Goal: Use online tool/utility: Utilize a website feature to perform a specific function

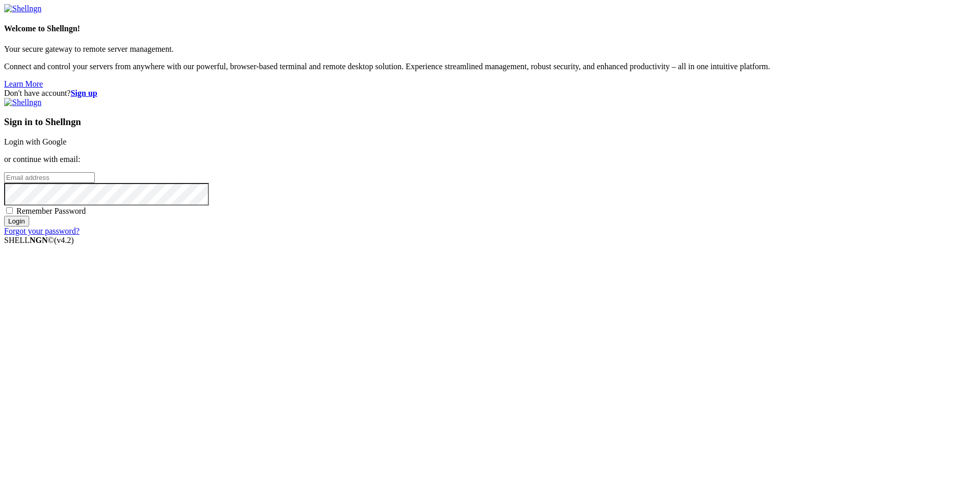
click at [67, 146] on link "Login with Google" at bounding box center [35, 141] width 62 height 9
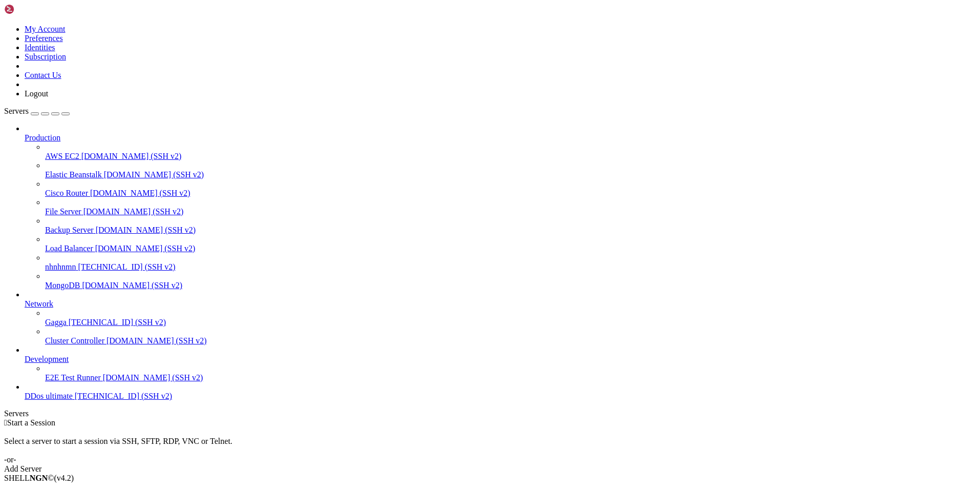
click at [67, 400] on span "DDos ultimate" at bounding box center [49, 395] width 48 height 9
click at [73, 400] on span "DDos ultimate" at bounding box center [49, 395] width 48 height 9
click at [60, 400] on span "DDos ultimate" at bounding box center [49, 395] width 48 height 9
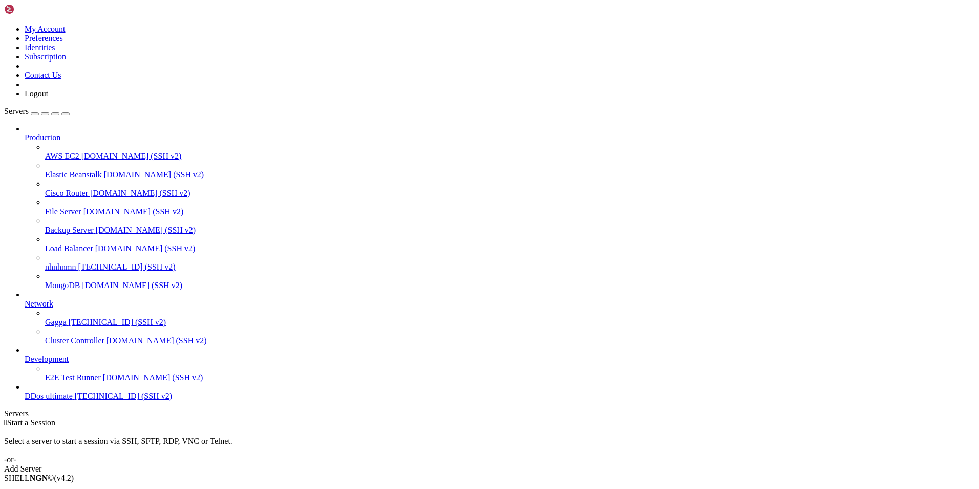
click at [60, 400] on span "DDos ultimate" at bounding box center [49, 395] width 48 height 9
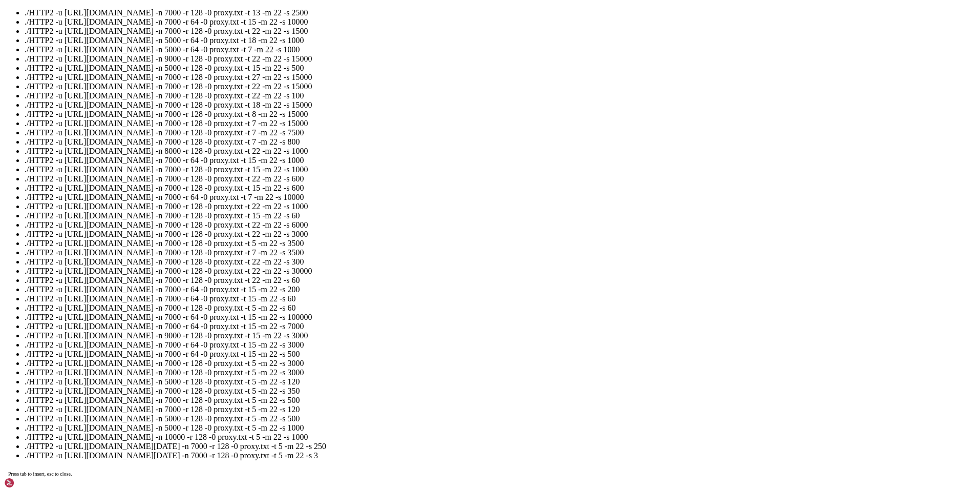
scroll to position [205, 0]
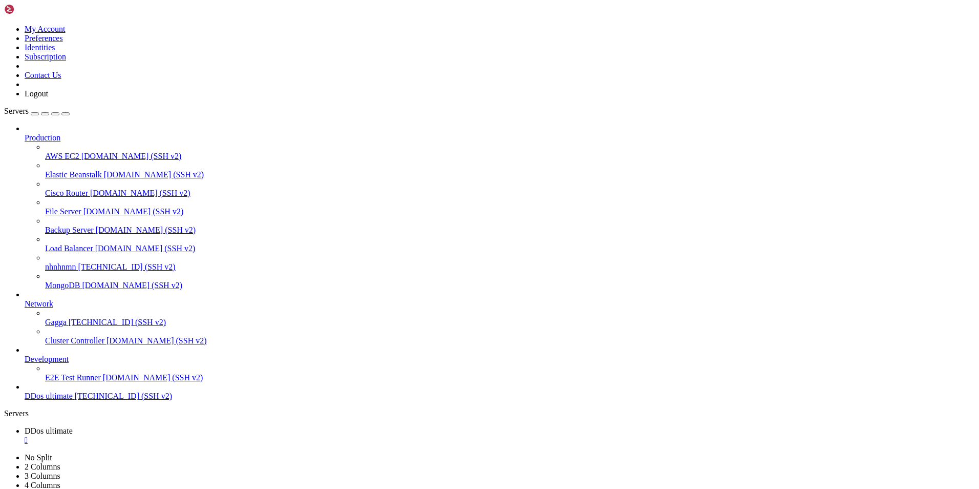
click at [53, 323] on span "Gagga" at bounding box center [56, 322] width 22 height 9
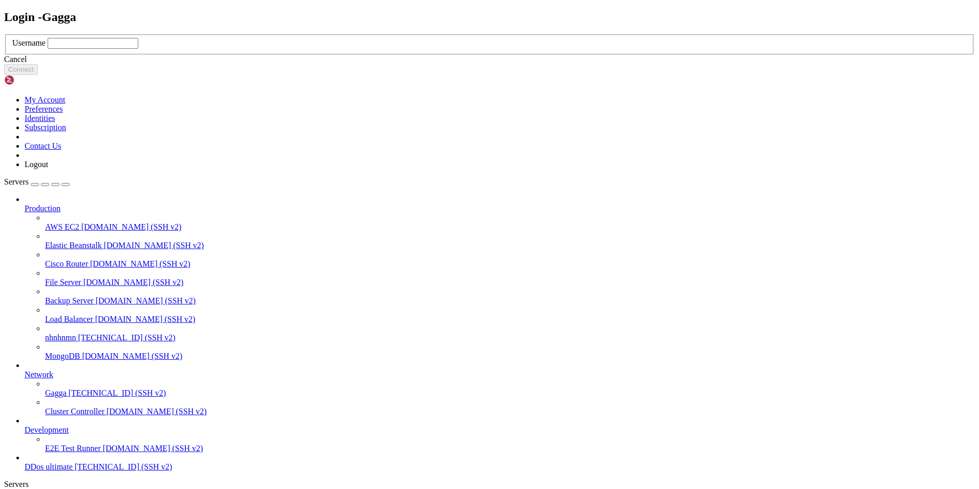
type input "к"
type input "root"
click button "Connect" at bounding box center [21, 69] width 34 height 11
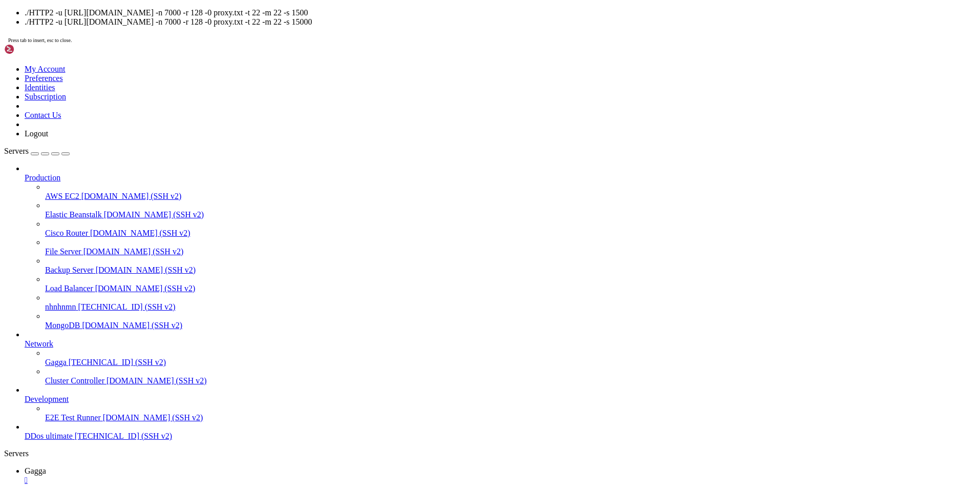
drag, startPoint x: 355, startPoint y: 915, endPoint x: 355, endPoint y: 921, distance: 6.1
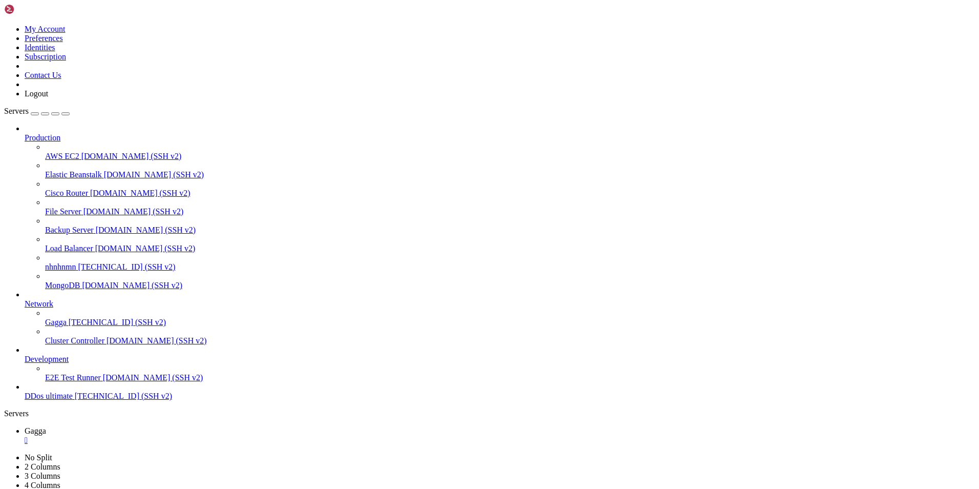
drag, startPoint x: 81, startPoint y: 868, endPoint x: 101, endPoint y: 869, distance: 20.5
drag, startPoint x: 419, startPoint y: 877, endPoint x: 8, endPoint y: 868, distance: 410.8
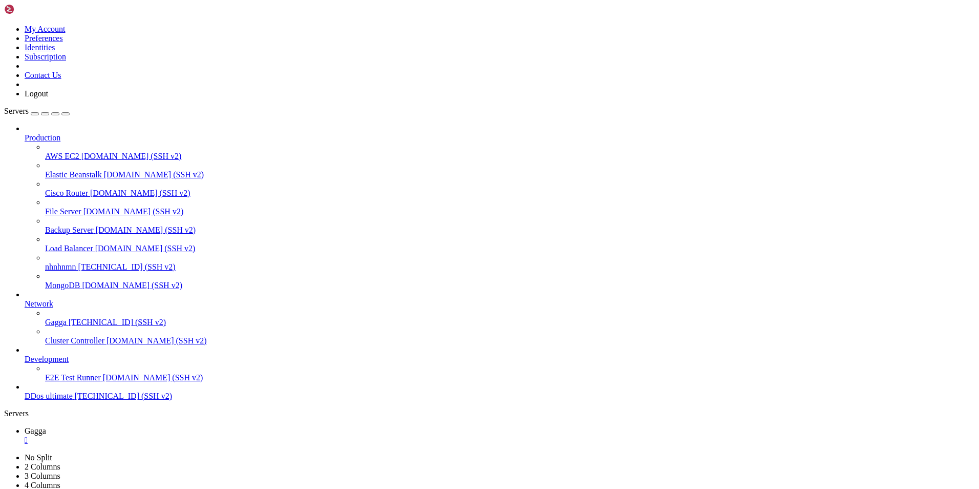
drag, startPoint x: 82, startPoint y: 868, endPoint x: 416, endPoint y: 877, distance: 334.6
click at [94, 326] on span "[TECHNICAL_ID] (SSH v2)" at bounding box center [117, 322] width 97 height 9
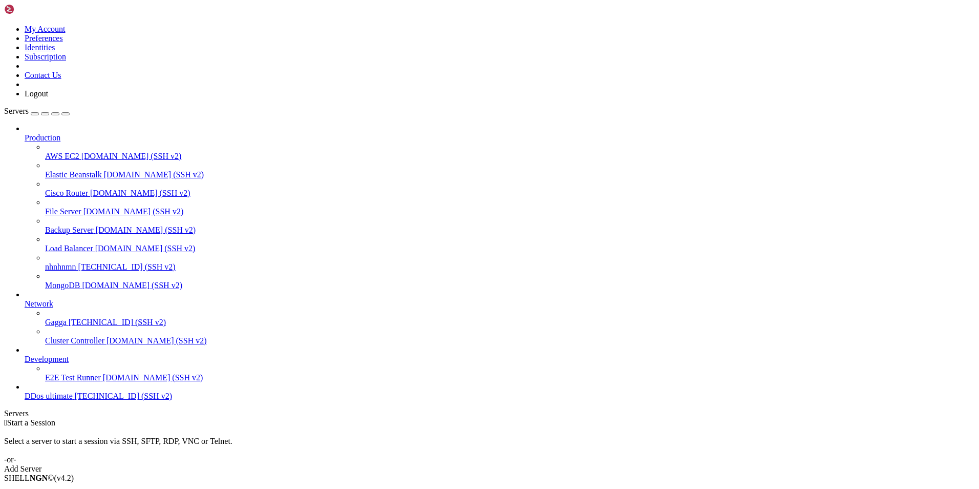
click at [94, 326] on span "[TECHNICAL_ID] (SSH v2)" at bounding box center [117, 322] width 97 height 9
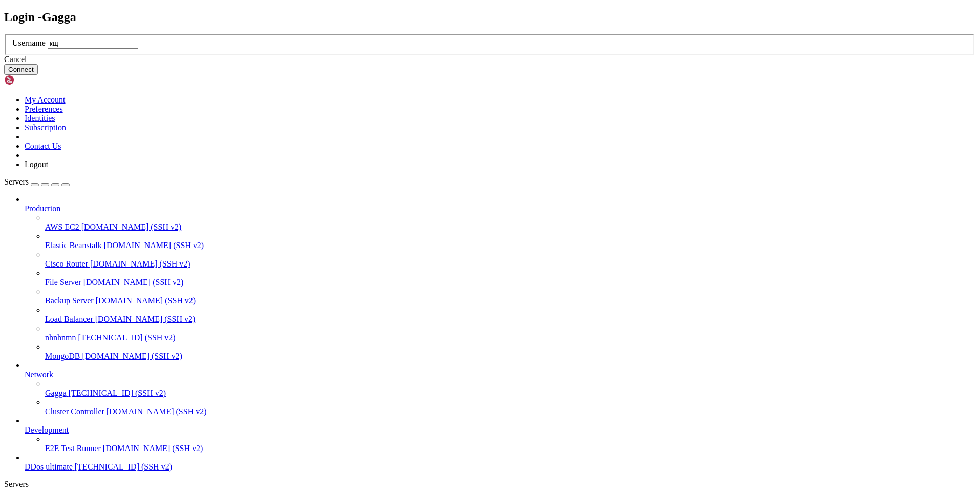
type input "к"
type input "root"
click button "Connect" at bounding box center [21, 69] width 34 height 11
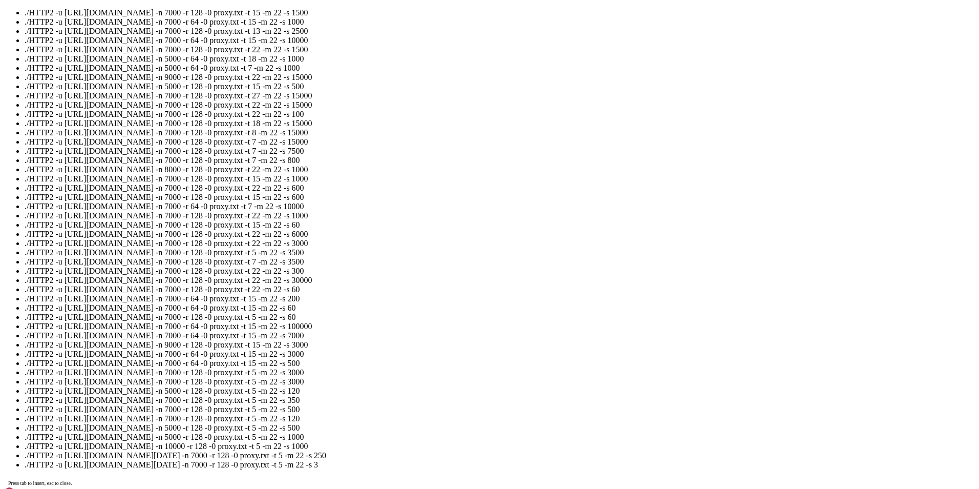
scroll to position [563, 0]
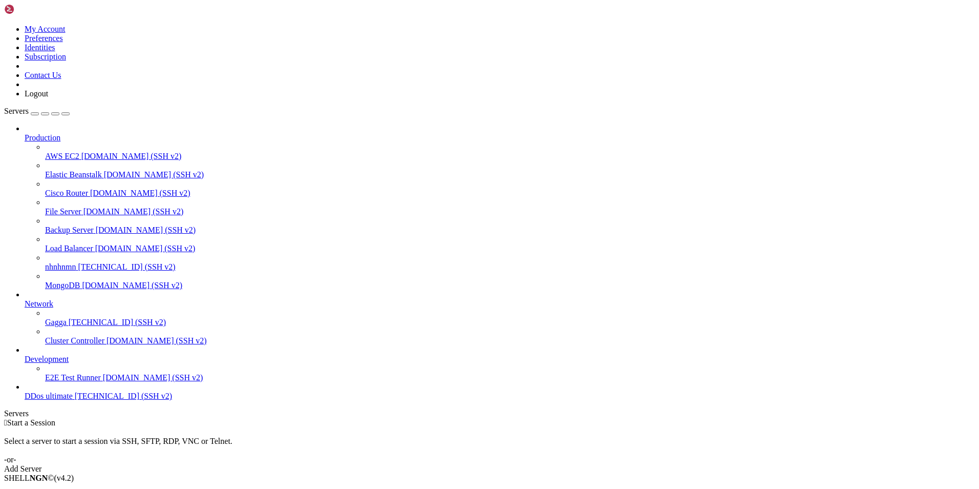
click at [75, 400] on span "[TECHNICAL_ID] (SSH v2)" at bounding box center [123, 395] width 97 height 9
click at [77, 400] on span "[TECHNICAL_ID] (SSH v2)" at bounding box center [123, 395] width 97 height 9
click at [76, 400] on span "[TECHNICAL_ID] (SSH v2)" at bounding box center [123, 395] width 97 height 9
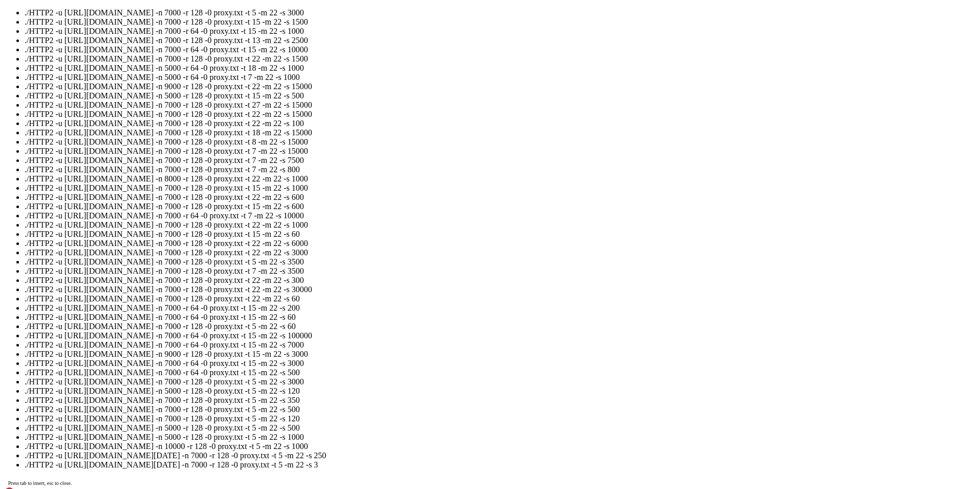
scroll to position [256, 0]
drag, startPoint x: 457, startPoint y: 394, endPoint x: 327, endPoint y: 346, distance: 138.2
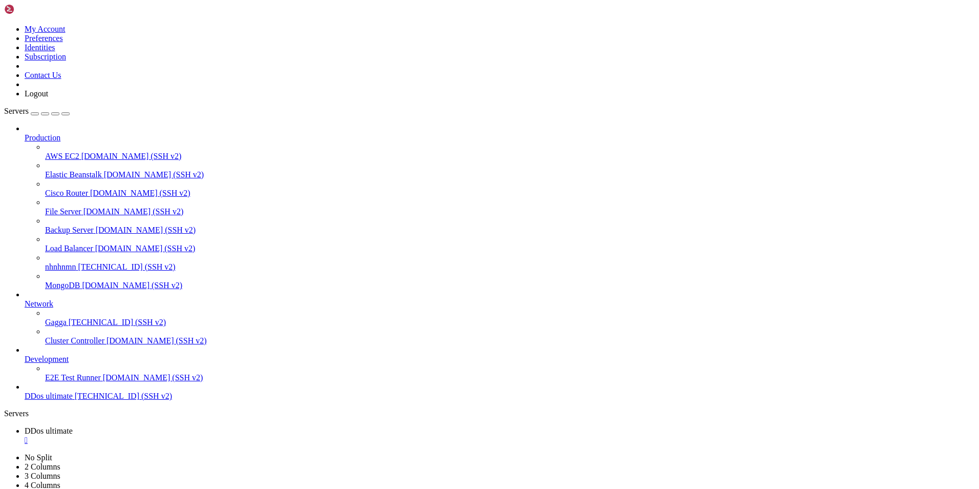
drag, startPoint x: 415, startPoint y: 877, endPoint x: 549, endPoint y: 927, distance: 142.8
click at [75, 400] on span "[TECHNICAL_ID] (SSH v2)" at bounding box center [123, 395] width 97 height 9
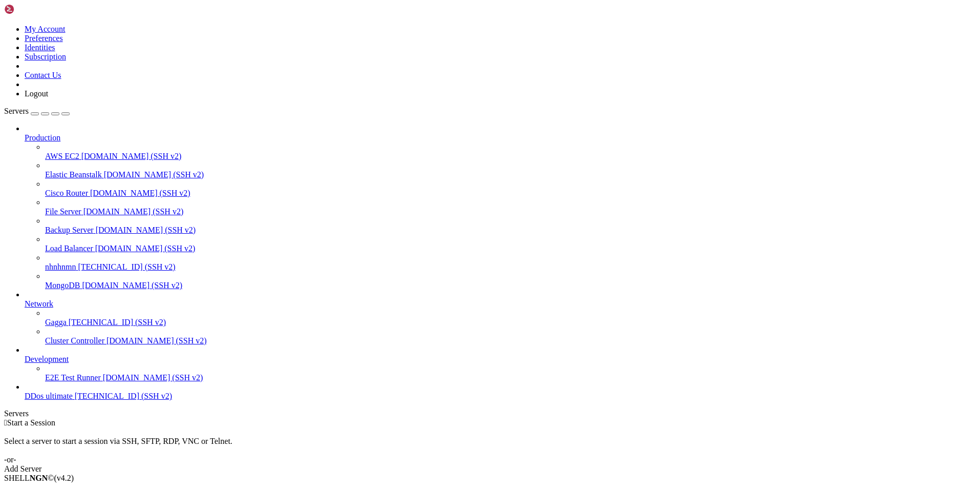
click at [75, 400] on span "[TECHNICAL_ID] (SSH v2)" at bounding box center [123, 395] width 97 height 9
click at [62, 400] on link "DDos ultimate [TECHNICAL_ID] (SSH v2)" at bounding box center [500, 395] width 951 height 9
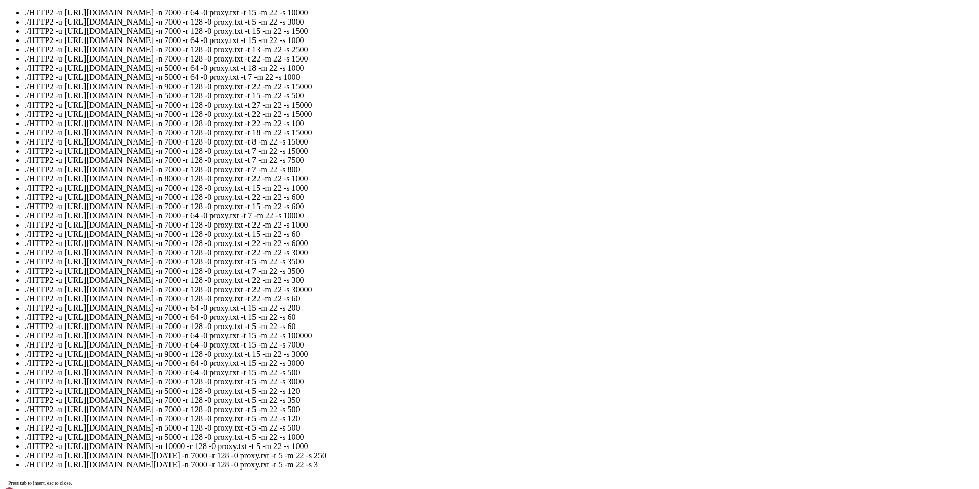
scroll to position [617, 0]
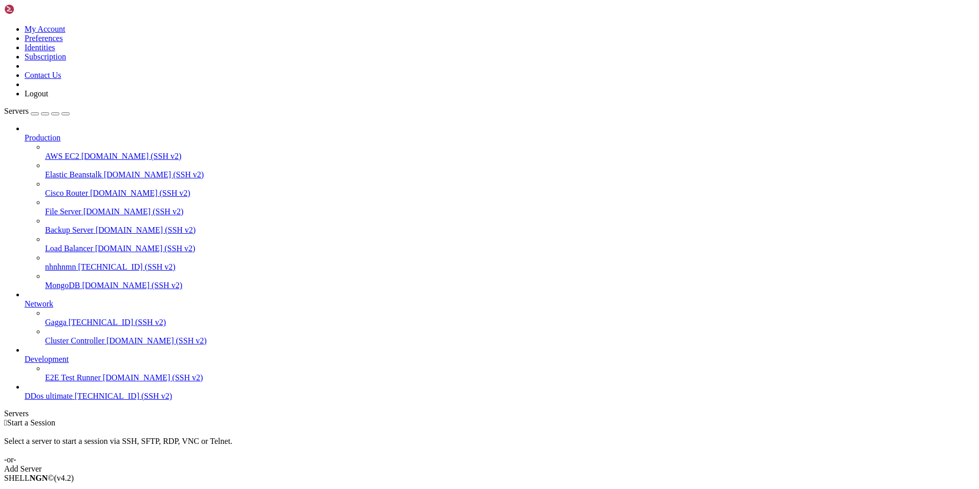
click at [52, 262] on span "nhnhnmn" at bounding box center [60, 266] width 31 height 9
click at [37, 400] on span "DDos ultimate" at bounding box center [49, 395] width 48 height 9
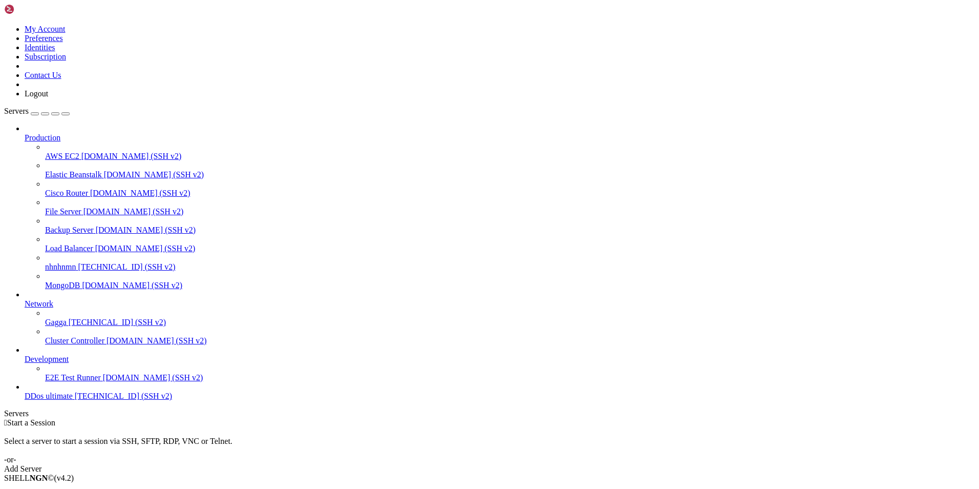
click at [75, 400] on span "[TECHNICAL_ID] (SSH v2)" at bounding box center [123, 395] width 97 height 9
click at [60, 400] on span "DDos ultimate" at bounding box center [49, 395] width 48 height 9
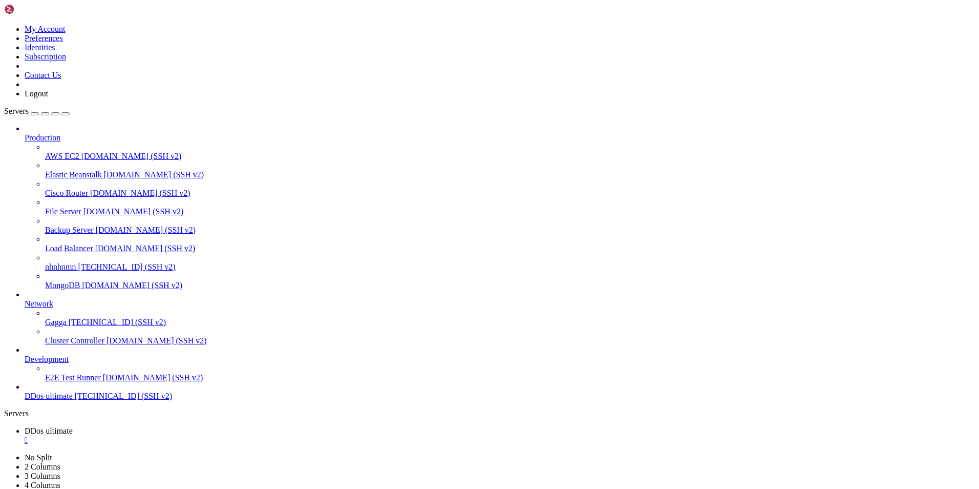
click at [76, 382] on span "E2E Test Runner" at bounding box center [73, 377] width 56 height 9
click at [203, 426] on link "DDos ultimate " at bounding box center [500, 435] width 951 height 18
click at [73, 400] on span "DDos ultimate" at bounding box center [49, 395] width 48 height 9
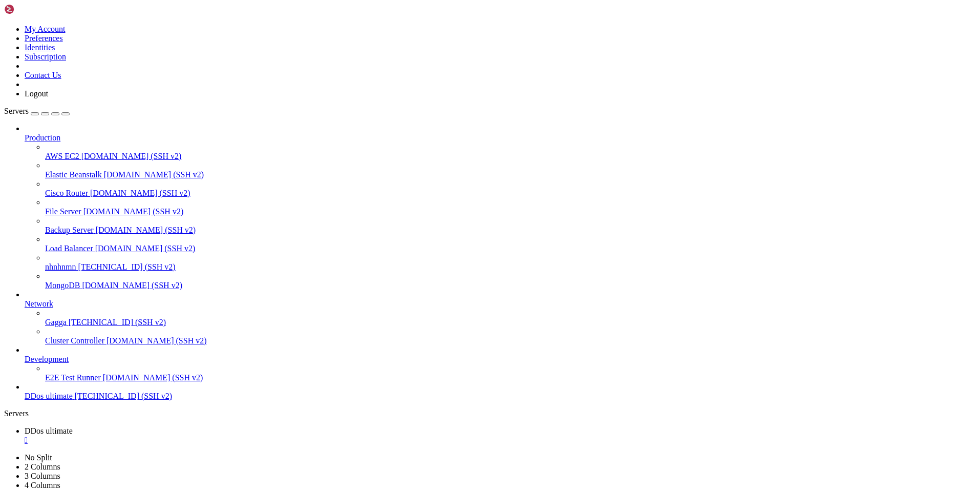
drag, startPoint x: 532, startPoint y: 165, endPoint x: 407, endPoint y: 120, distance: 132.7
click at [67, 326] on span "Gagga" at bounding box center [56, 322] width 22 height 9
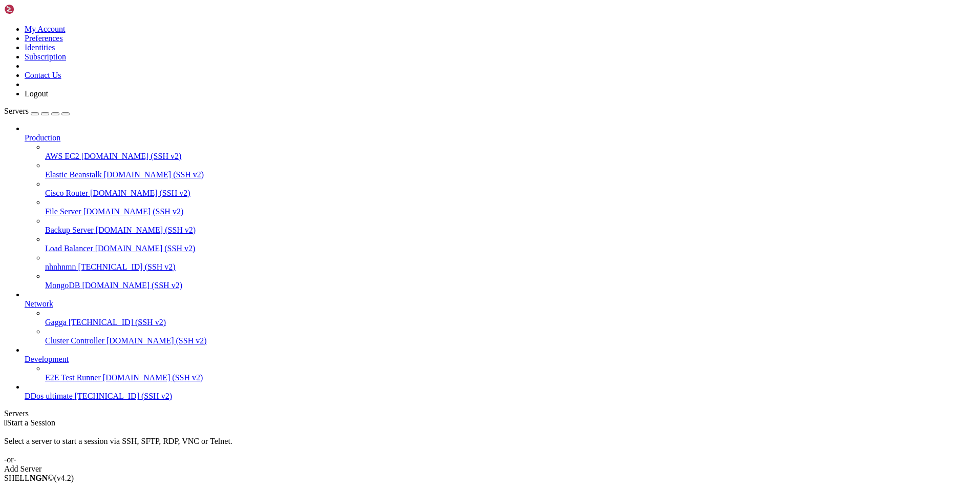
click at [75, 400] on span "[TECHNICAL_ID] (SSH v2)" at bounding box center [123, 395] width 97 height 9
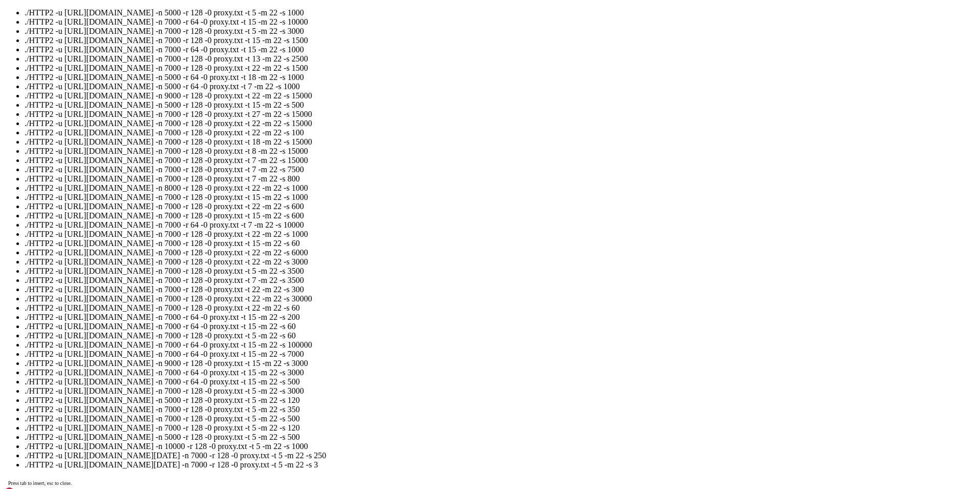
scroll to position [617, 0]
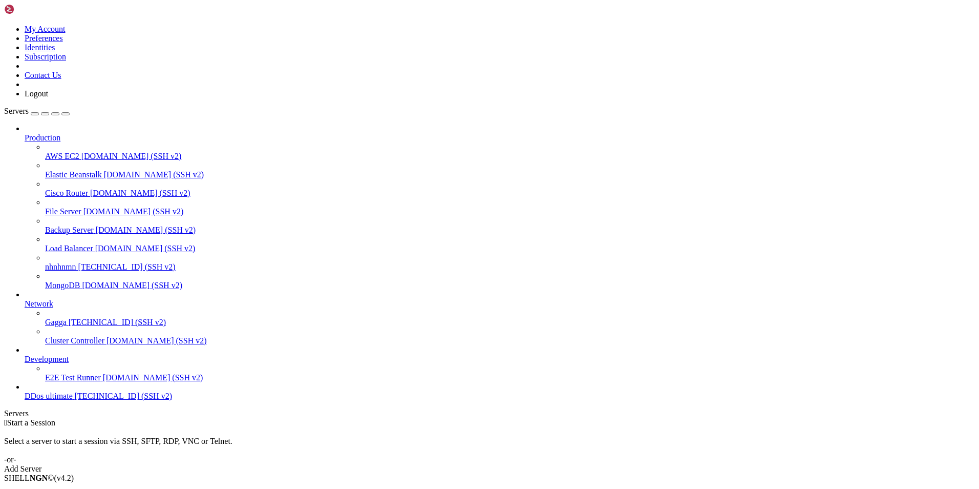
click at [80, 400] on span "[TECHNICAL_ID] (SSH v2)" at bounding box center [123, 395] width 97 height 9
click at [72, 400] on span "DDos ultimate" at bounding box center [49, 395] width 48 height 9
drag, startPoint x: 71, startPoint y: 436, endPoint x: 60, endPoint y: 441, distance: 11.5
click at [65, 400] on span "DDos ultimate" at bounding box center [49, 395] width 48 height 9
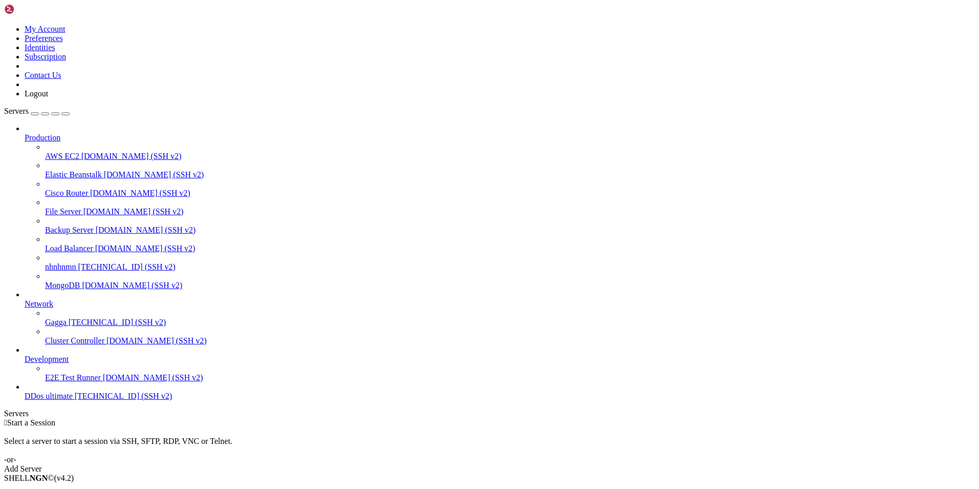
click at [75, 400] on span "[TECHNICAL_ID] (SSH v2)" at bounding box center [123, 395] width 97 height 9
